Goal: Information Seeking & Learning: Learn about a topic

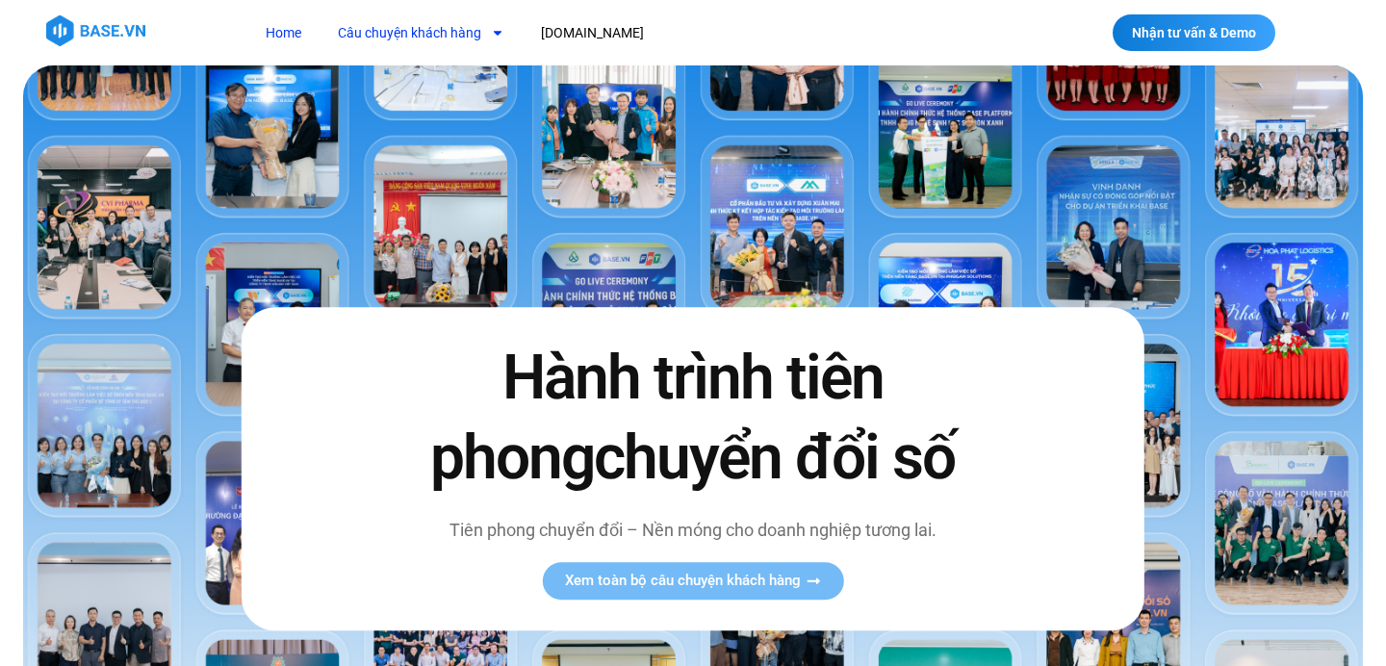
click at [406, 32] on link "Câu chuyện khách hàng" at bounding box center [420, 33] width 195 height 36
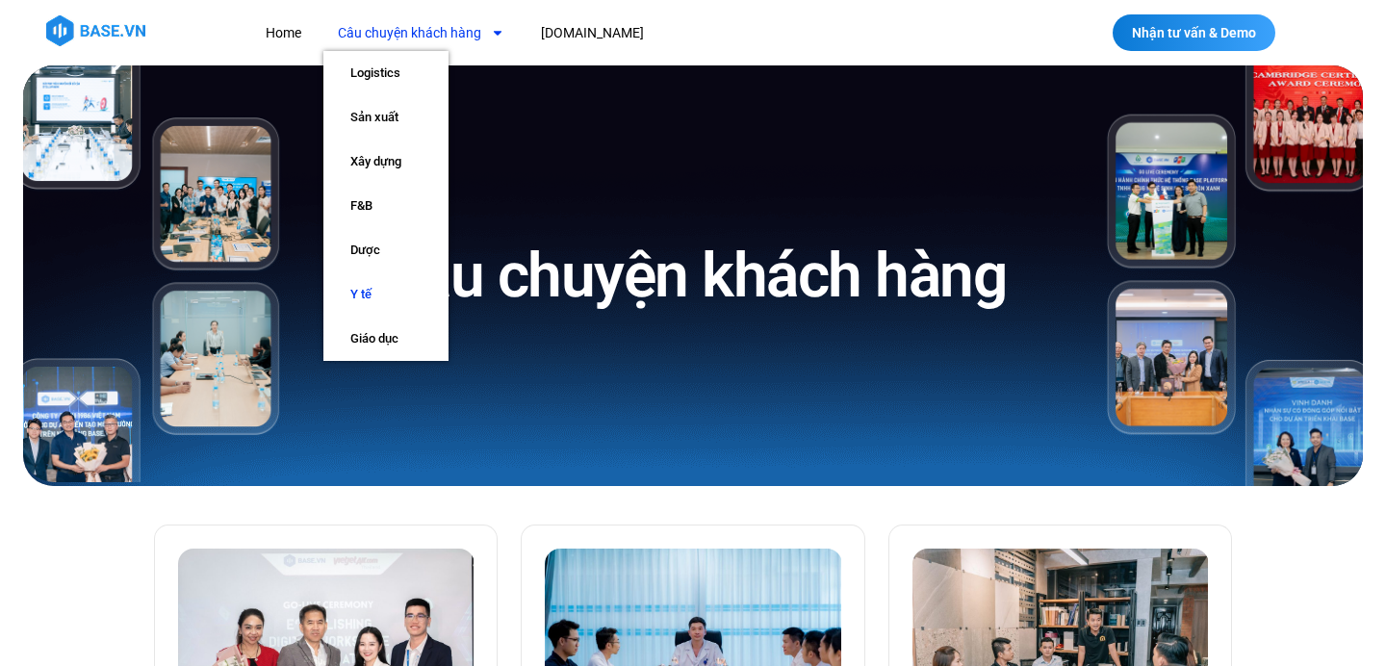
click at [374, 292] on link "Y tế" at bounding box center [385, 294] width 125 height 44
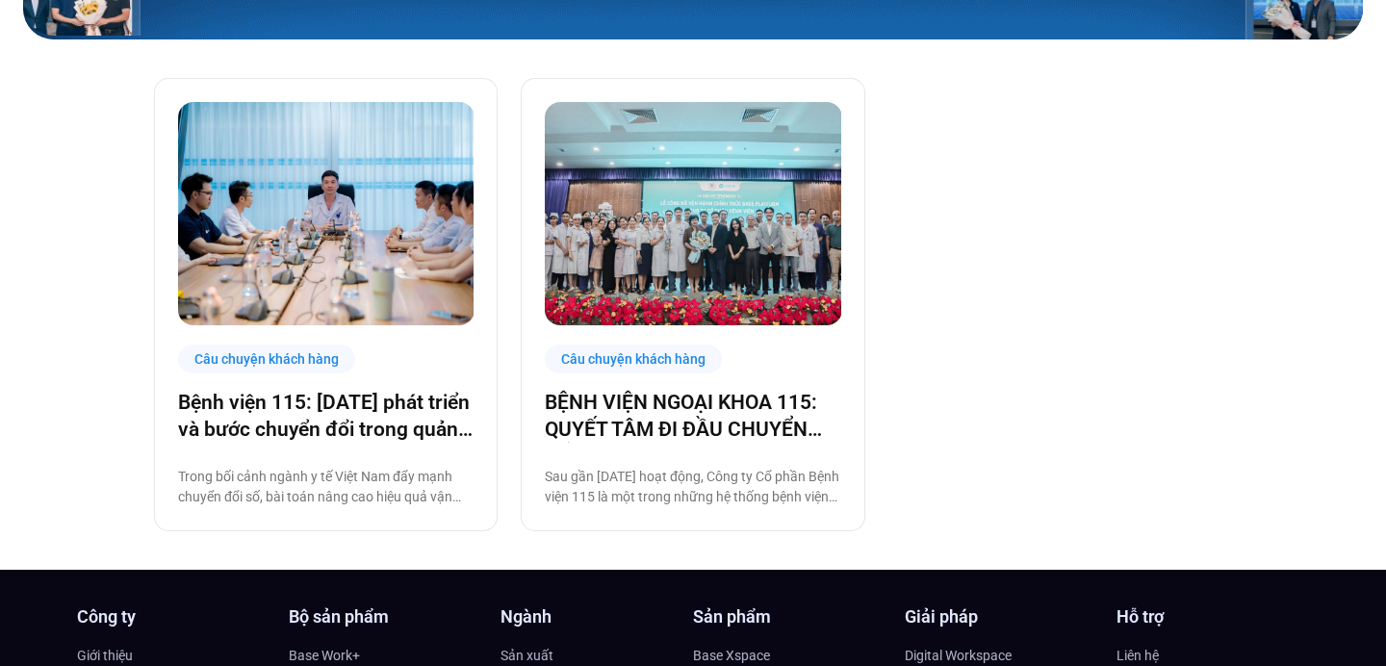
scroll to position [462, 0]
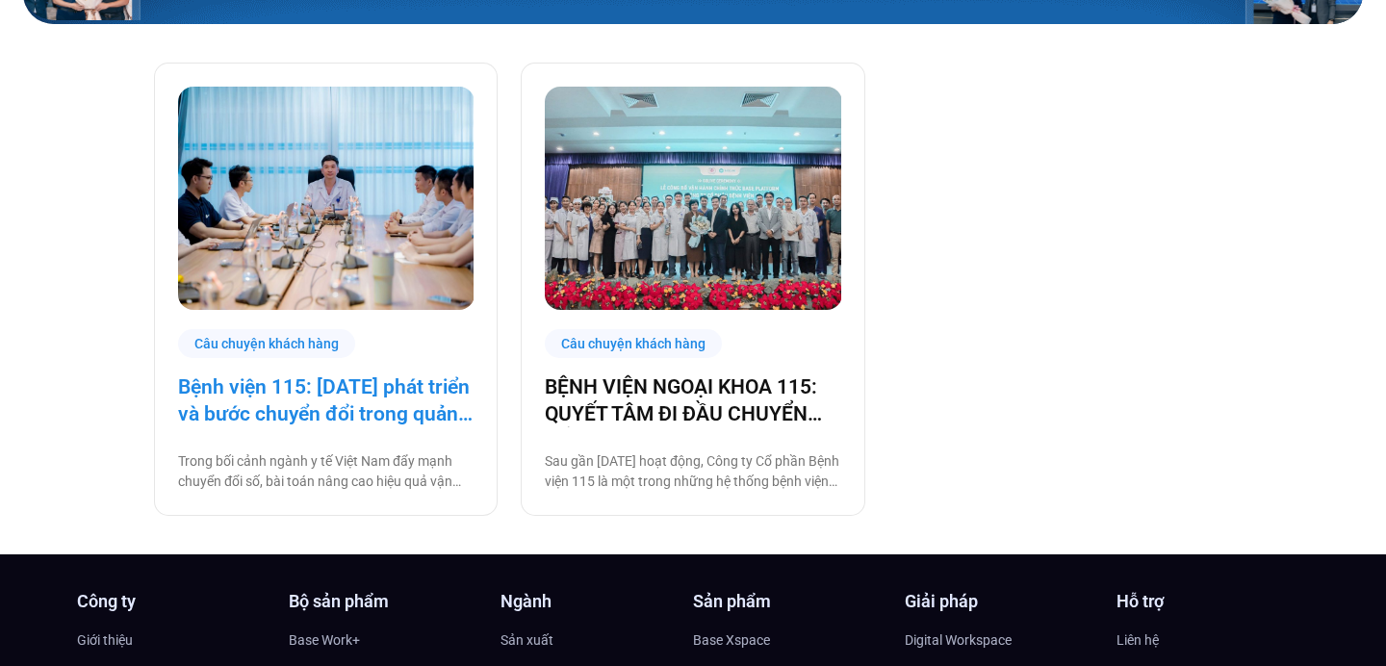
click at [300, 398] on link "Bệnh viện 115: [DATE] phát triển và bước chuyển đổi trong quản trị bệnh viện tư…" at bounding box center [325, 400] width 295 height 54
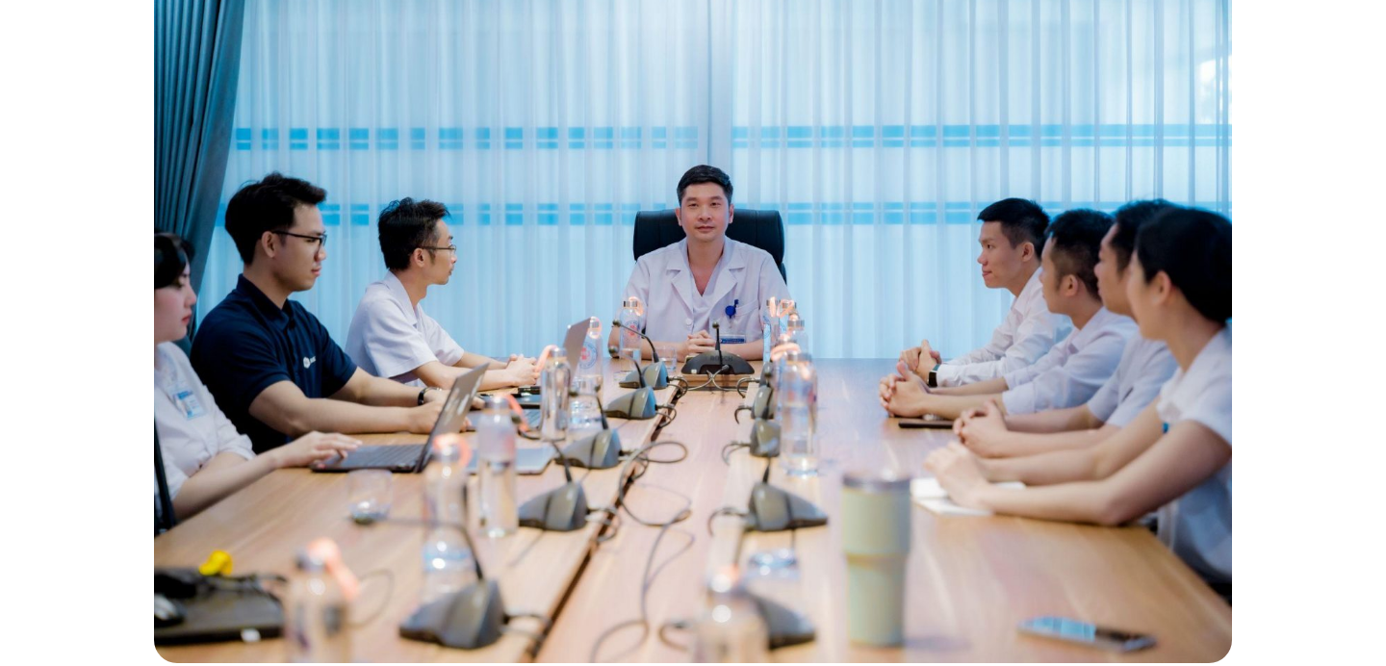
scroll to position [790, 0]
